Goal: Task Accomplishment & Management: Manage account settings

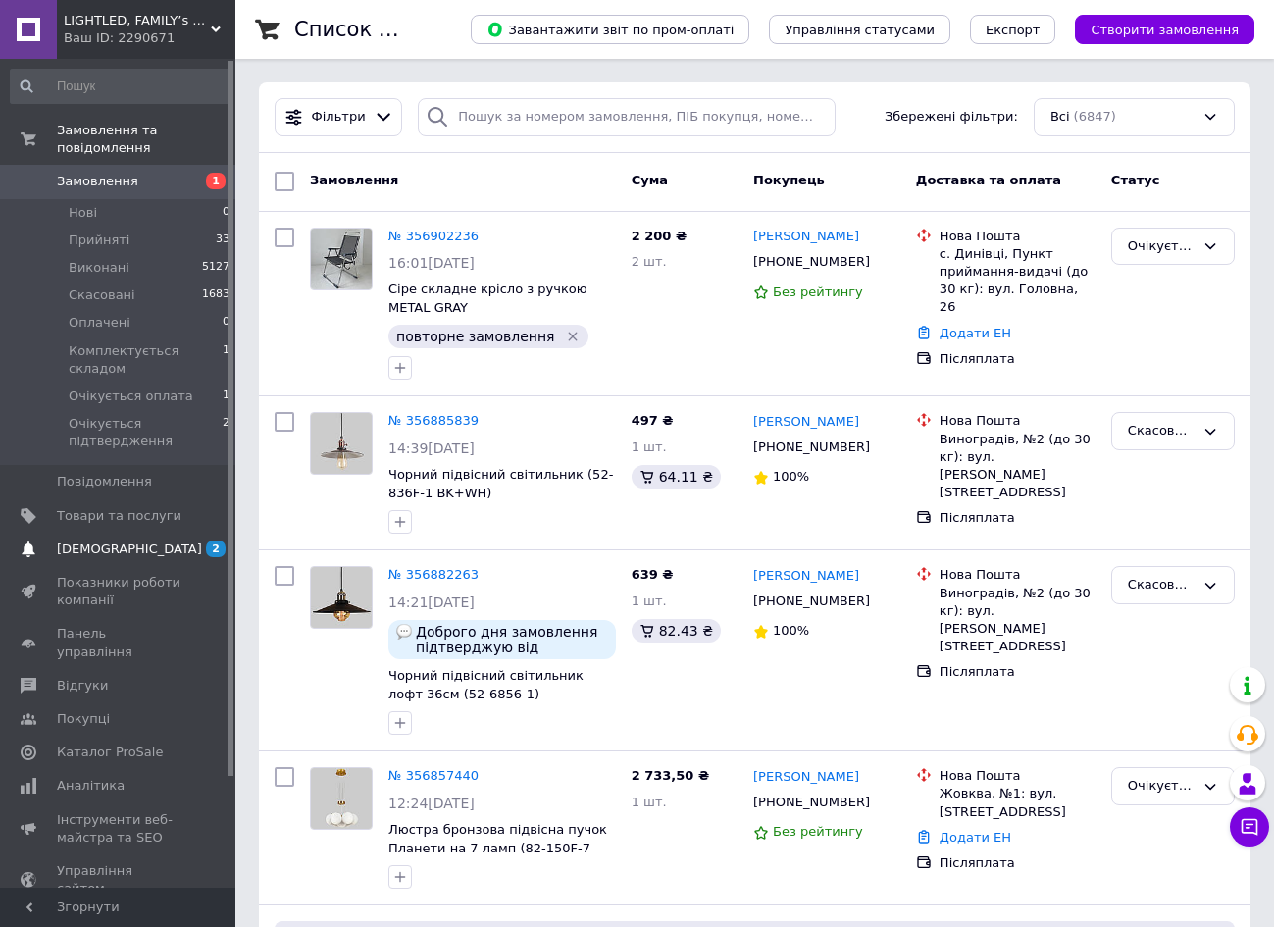
click at [114, 551] on span "[DEMOGRAPHIC_DATA]" at bounding box center [129, 550] width 145 height 18
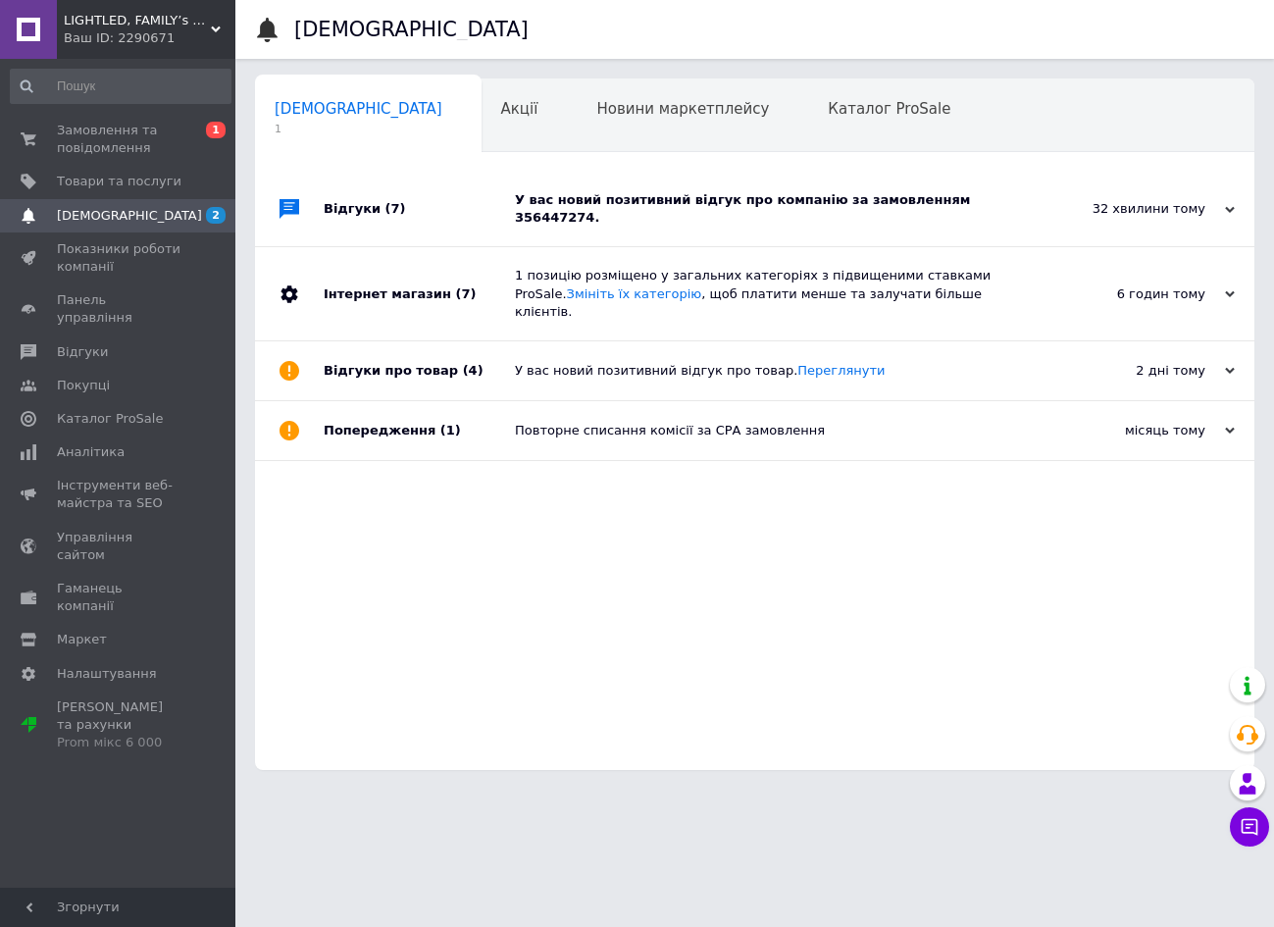
click at [573, 213] on div "У вас новий позитивний відгук про компанію за замовленням 356447274." at bounding box center [777, 209] width 524 height 75
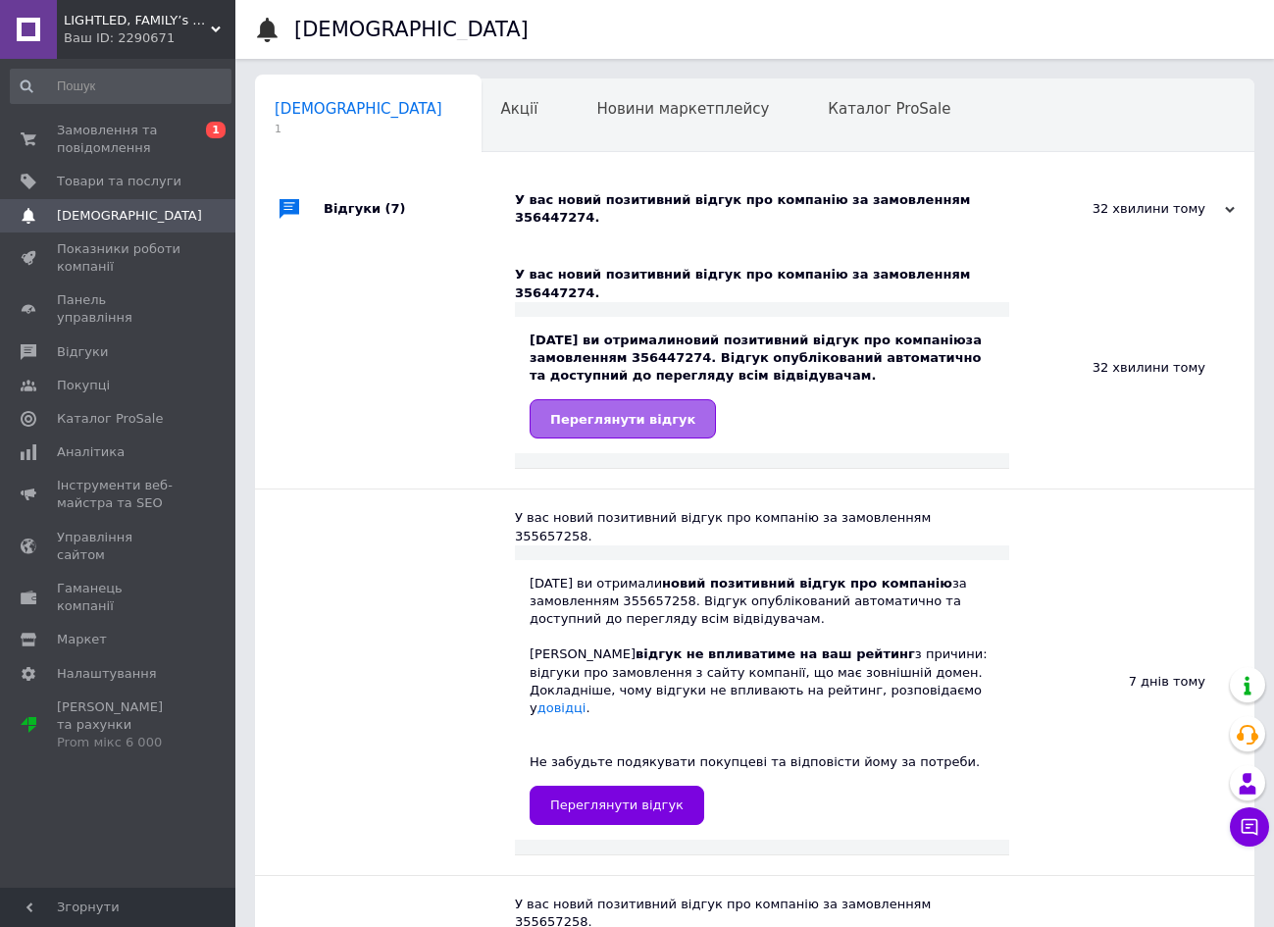
click at [669, 412] on span "Переглянути відгук" at bounding box center [622, 419] width 145 height 15
click at [142, 142] on span "Замовлення та повідомлення" at bounding box center [119, 139] width 125 height 35
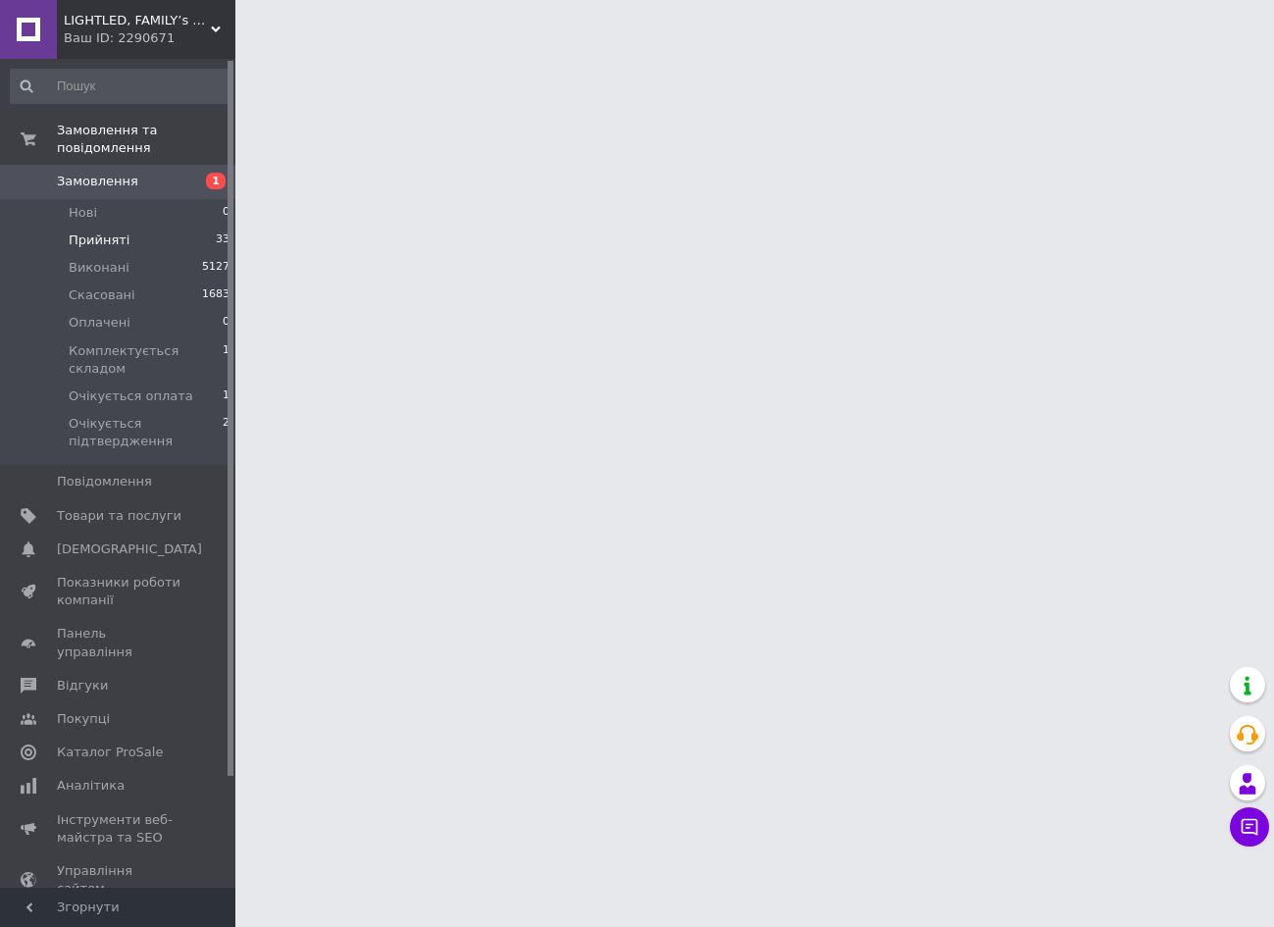
click at [133, 246] on li "Прийняті 33" at bounding box center [120, 240] width 241 height 27
